Goal: Information Seeking & Learning: Learn about a topic

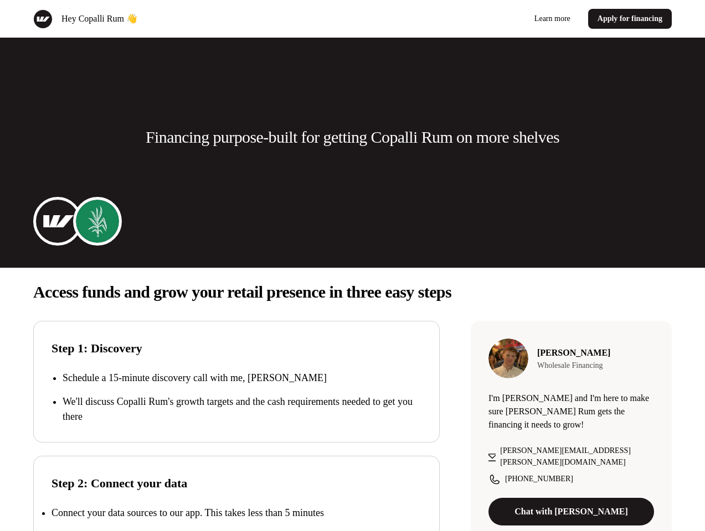
click at [352, 19] on div "Hey [PERSON_NAME] Rum 👋 Learn more Apply for financing" at bounding box center [352, 19] width 705 height 38
click at [190, 19] on div "Hey Copalli Rum 👋" at bounding box center [190, 18] width 315 height 19
click at [514, 19] on div "Learn more Apply for financing" at bounding box center [514, 19] width 315 height 20
click at [352, 137] on p "Financing purpose-built for getting Copalli Rum on more shelves" at bounding box center [352, 137] width 413 height 22
click at [58, 221] on img at bounding box center [57, 221] width 44 height 44
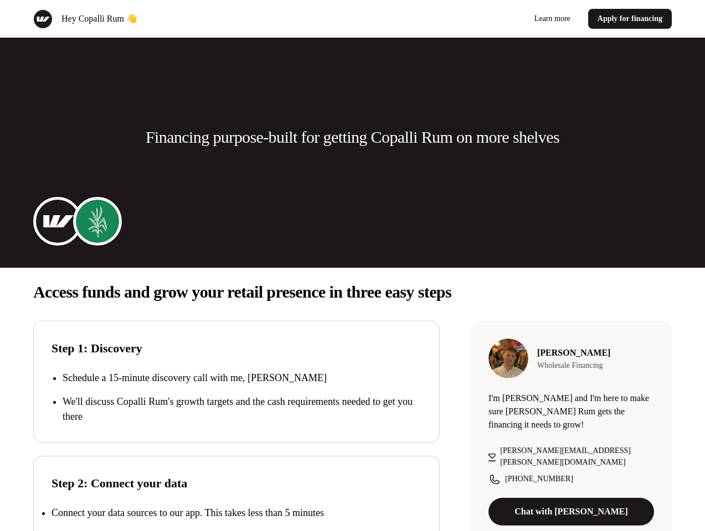
click at [97, 221] on img at bounding box center [97, 221] width 44 height 44
click at [352, 292] on p "Access funds and grow your retail presence in three easy steps" at bounding box center [352, 292] width 638 height 22
click at [236, 397] on p "We'll discuss Copalli Rum's growth targets and the cash requirements needed to …" at bounding box center [242, 410] width 359 height 30
click at [236, 494] on div "Step 2: Connect your data Connect your data sources to our app. This takes less…" at bounding box center [236, 517] width 406 height 122
click at [236, 513] on p "Connect your data sources to our app. This takes less than 5 minutes" at bounding box center [187, 513] width 272 height 11
